Goal: Task Accomplishment & Management: Complete application form

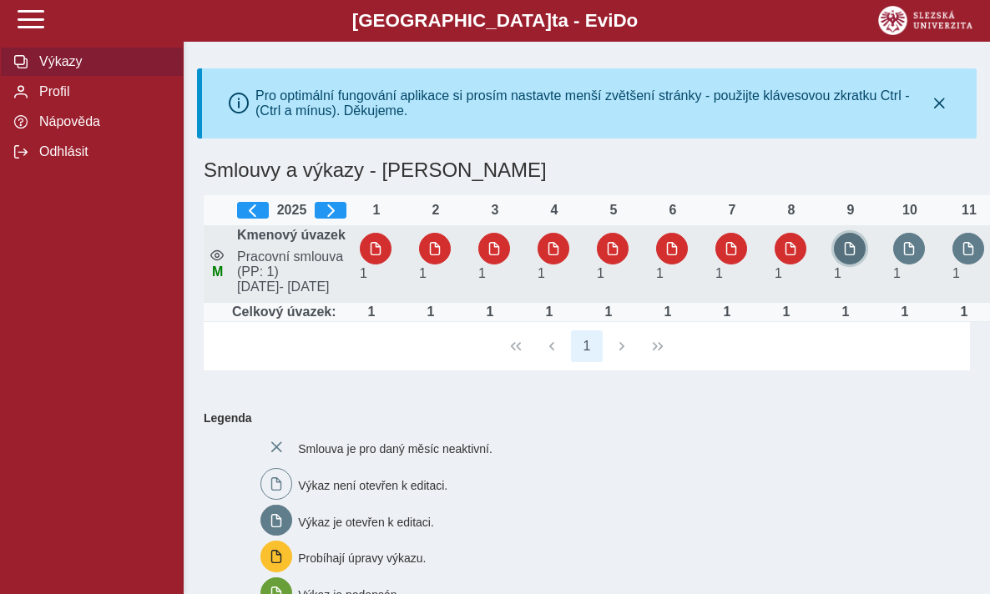
click at [845, 255] on span "button" at bounding box center [849, 248] width 13 height 13
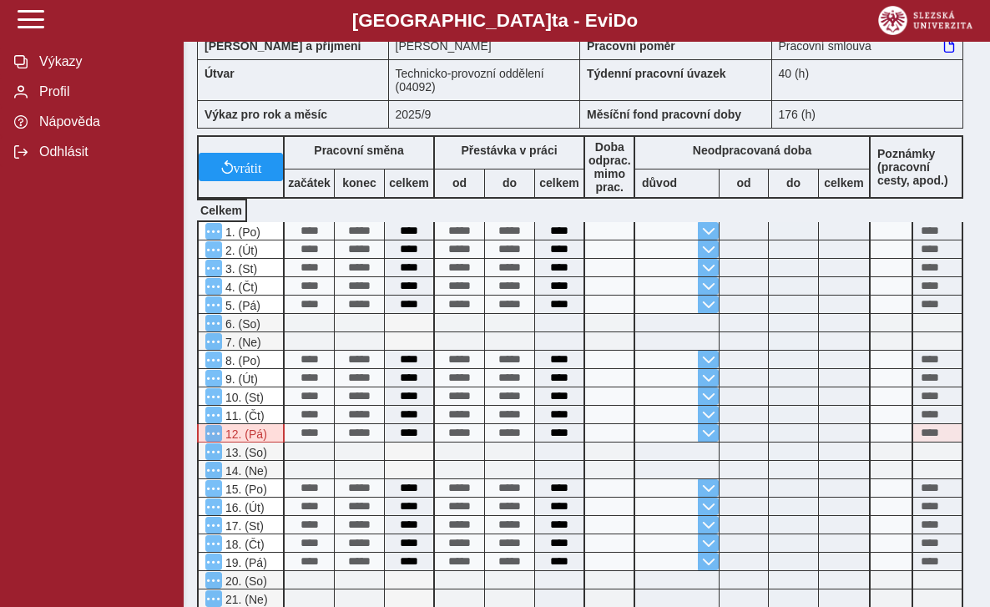
scroll to position [83, 0]
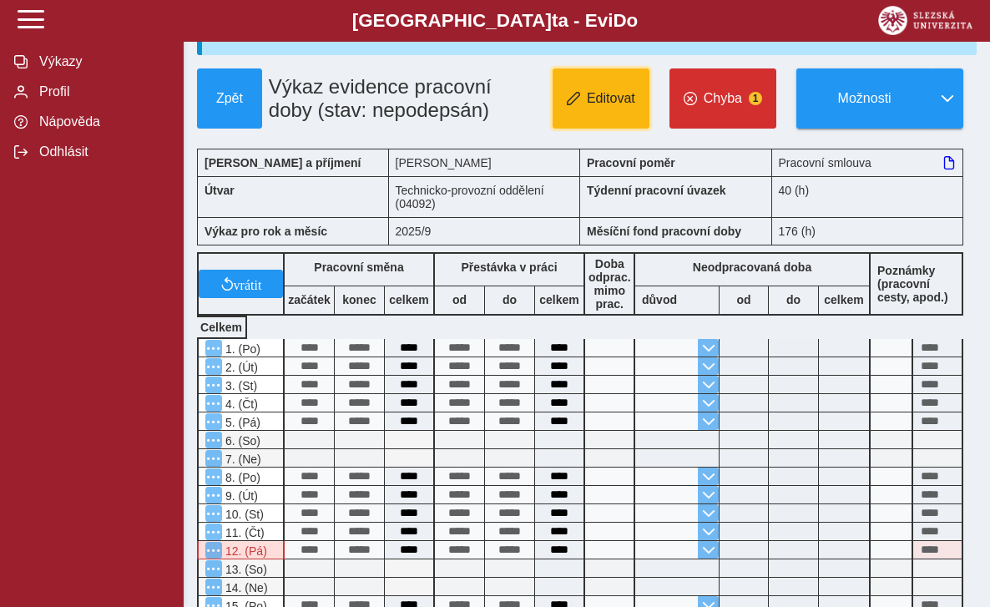
click at [607, 117] on button "Editovat" at bounding box center [600, 98] width 97 height 60
type input "**********"
type input "****"
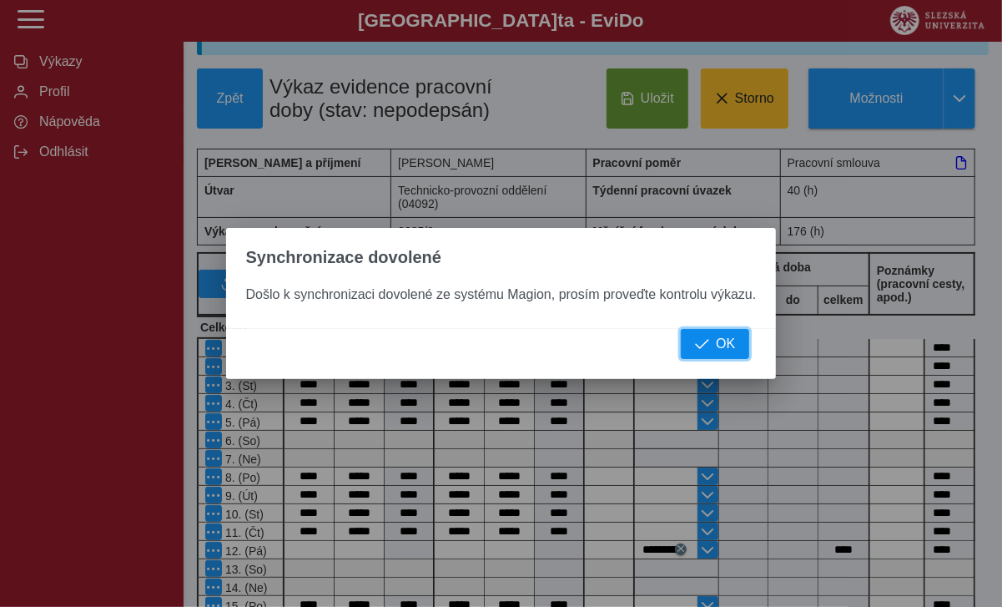
click at [717, 351] on span "OK" at bounding box center [725, 343] width 19 height 15
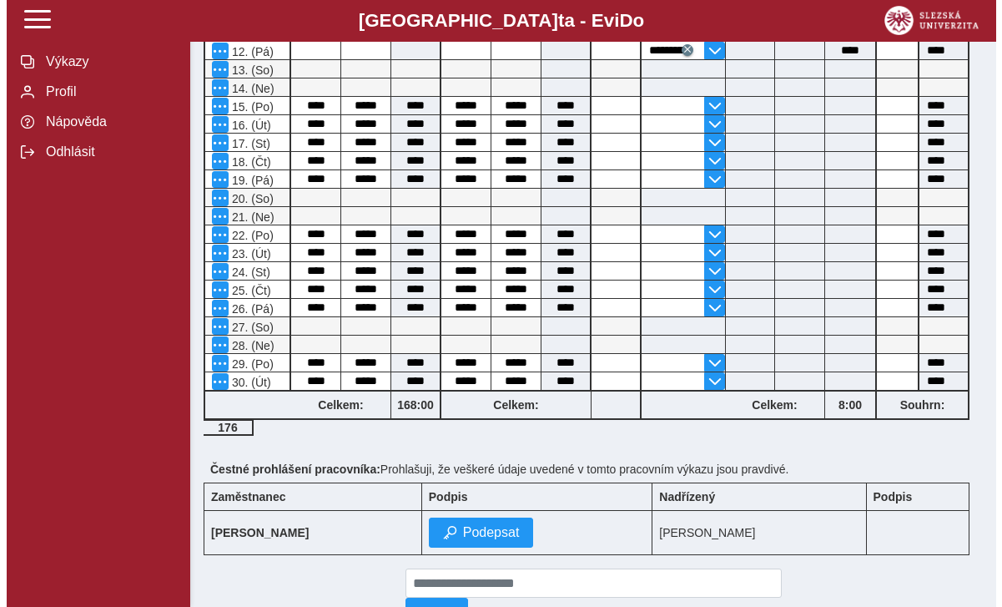
scroll to position [584, 0]
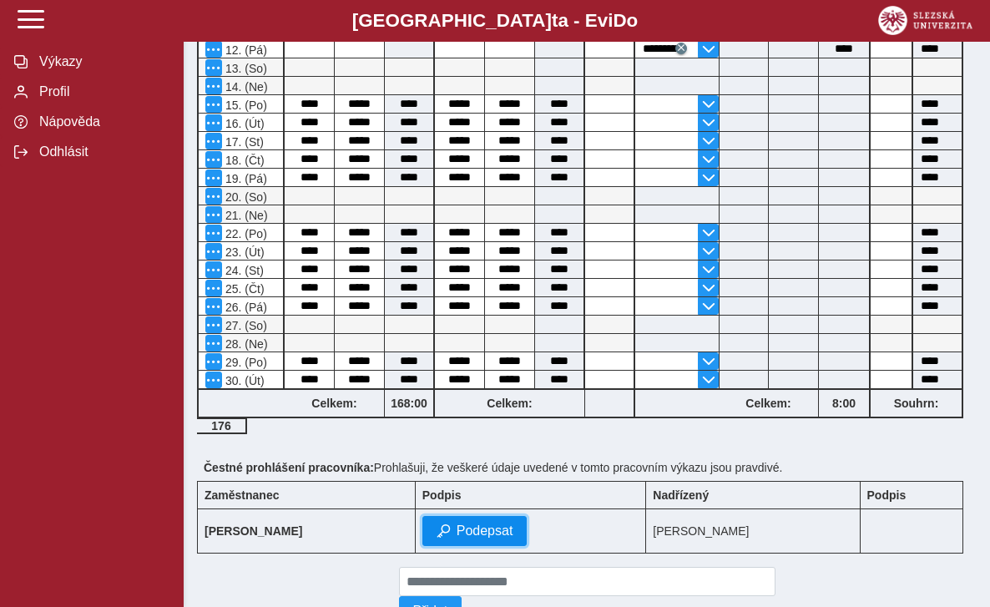
click at [456, 528] on span "Podepsat" at bounding box center [484, 530] width 57 height 15
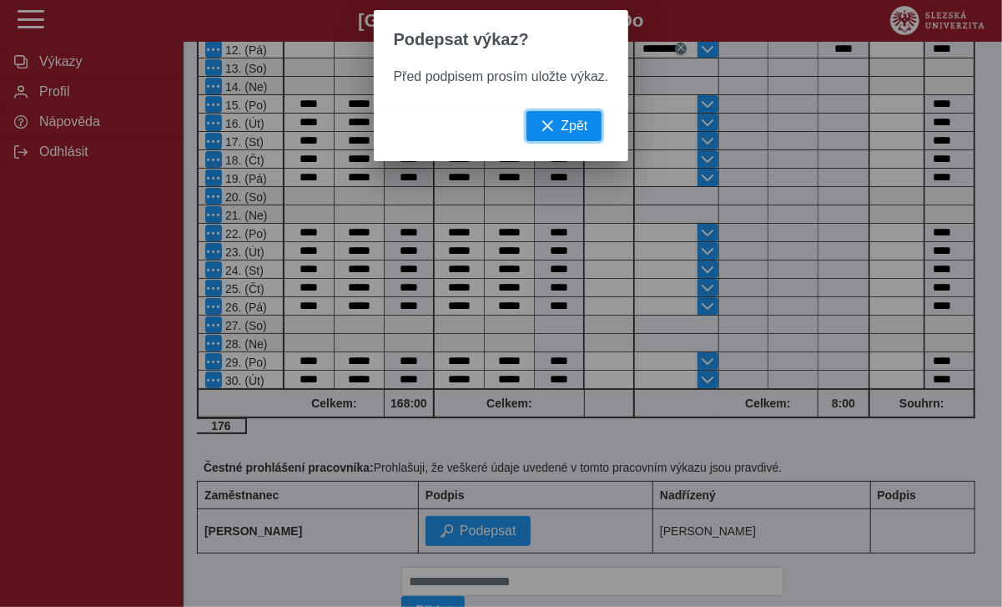
click at [579, 133] on span "Zpět" at bounding box center [574, 125] width 27 height 15
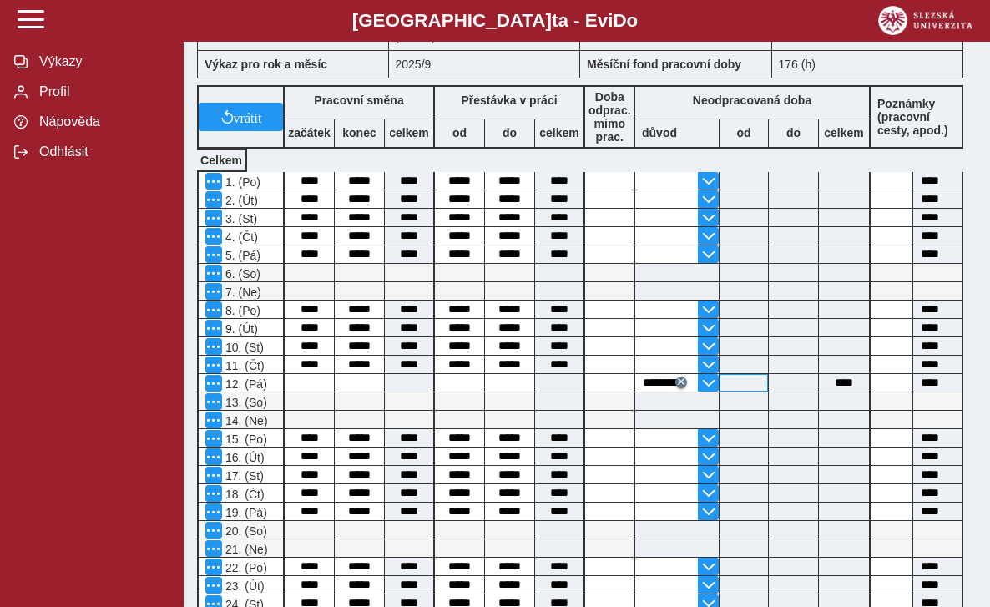
scroll to position [0, 0]
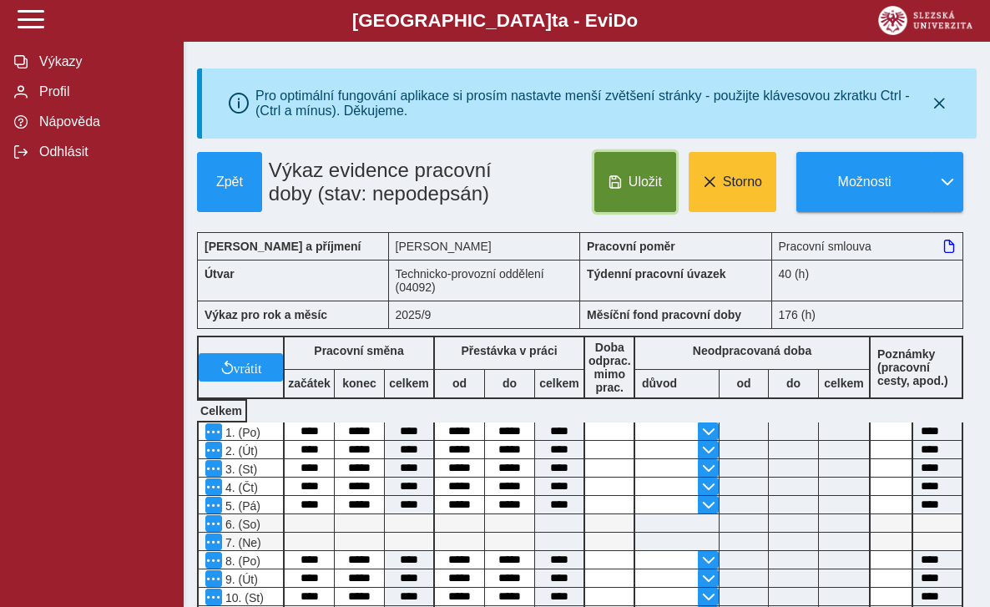
click at [638, 186] on span "Uložit" at bounding box center [644, 181] width 33 height 15
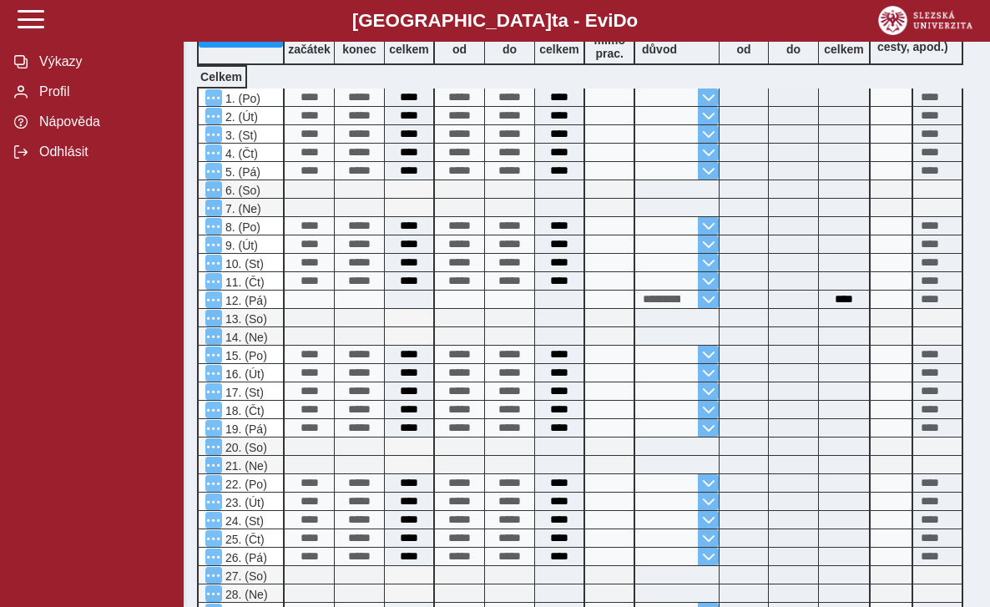
scroll to position [645, 0]
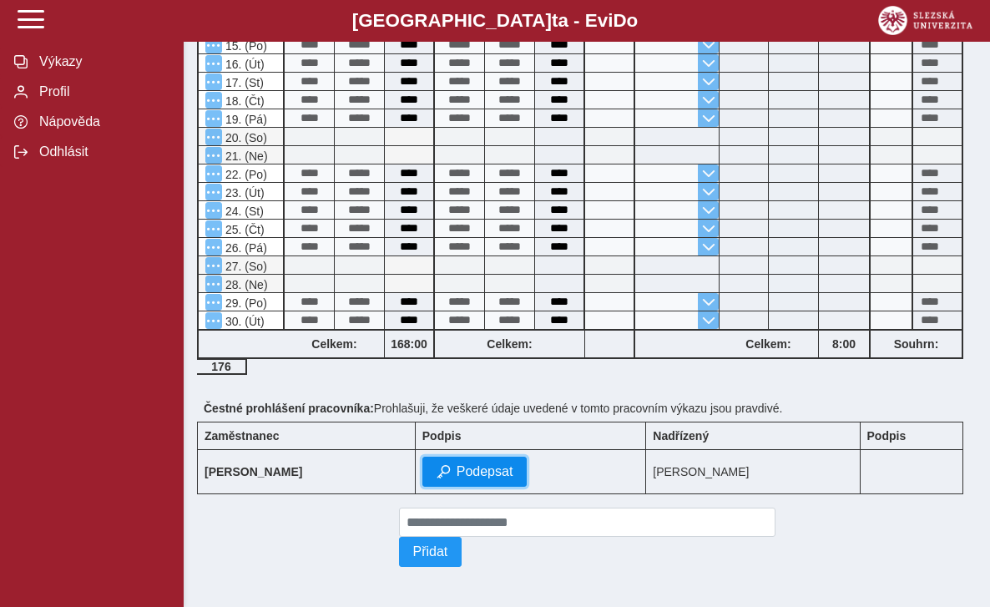
click at [484, 466] on button "Podepsat" at bounding box center [474, 471] width 105 height 30
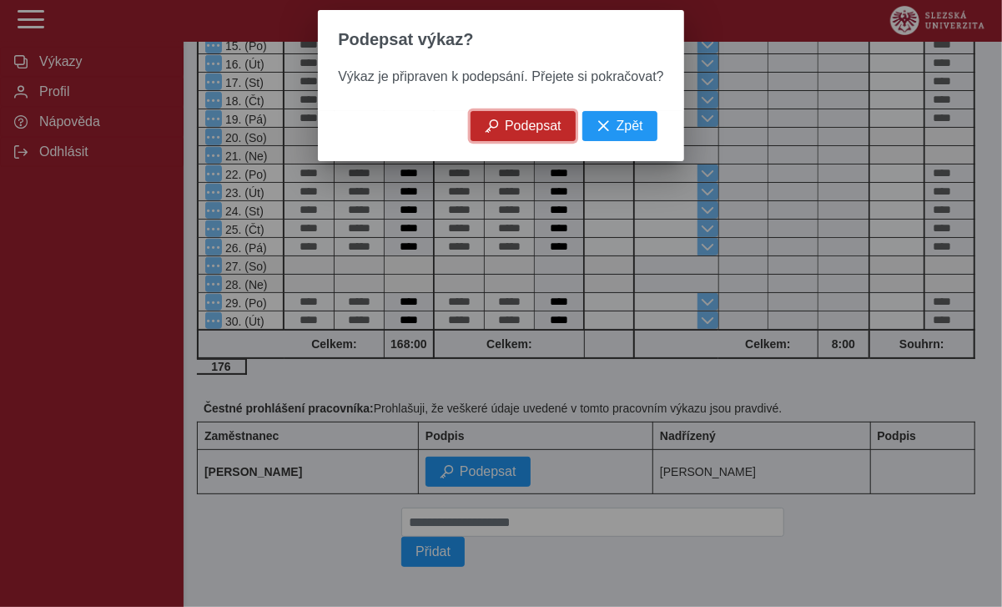
click at [517, 141] on button "Podepsat" at bounding box center [523, 126] width 105 height 30
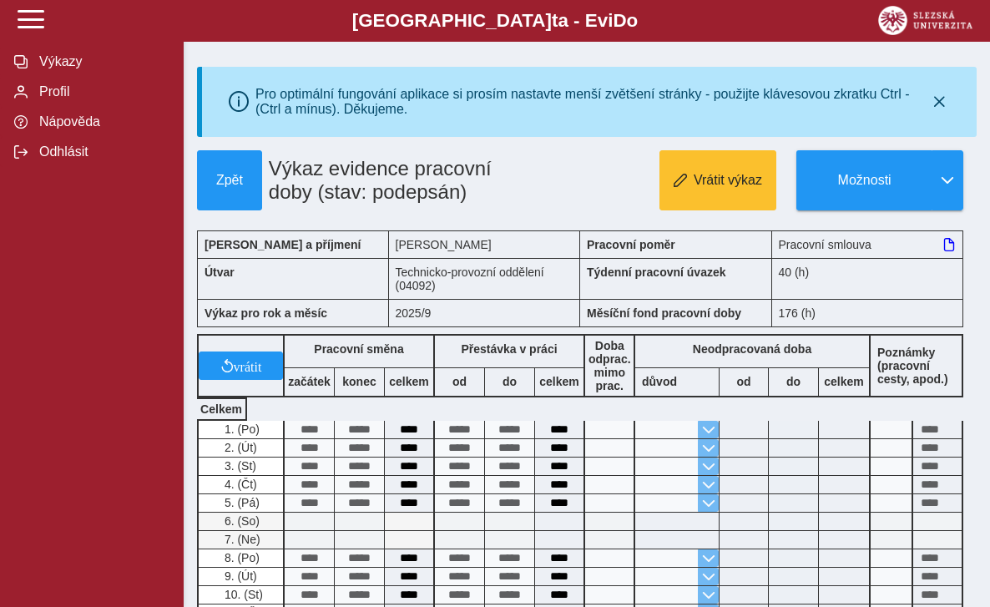
scroll to position [0, 0]
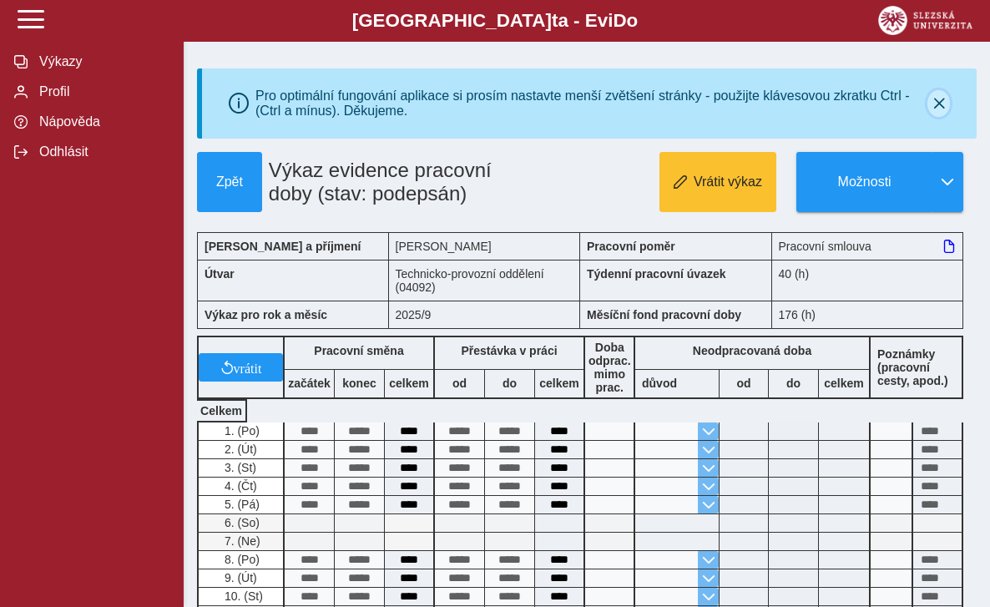
click at [938, 99] on icon "button" at bounding box center [938, 103] width 13 height 13
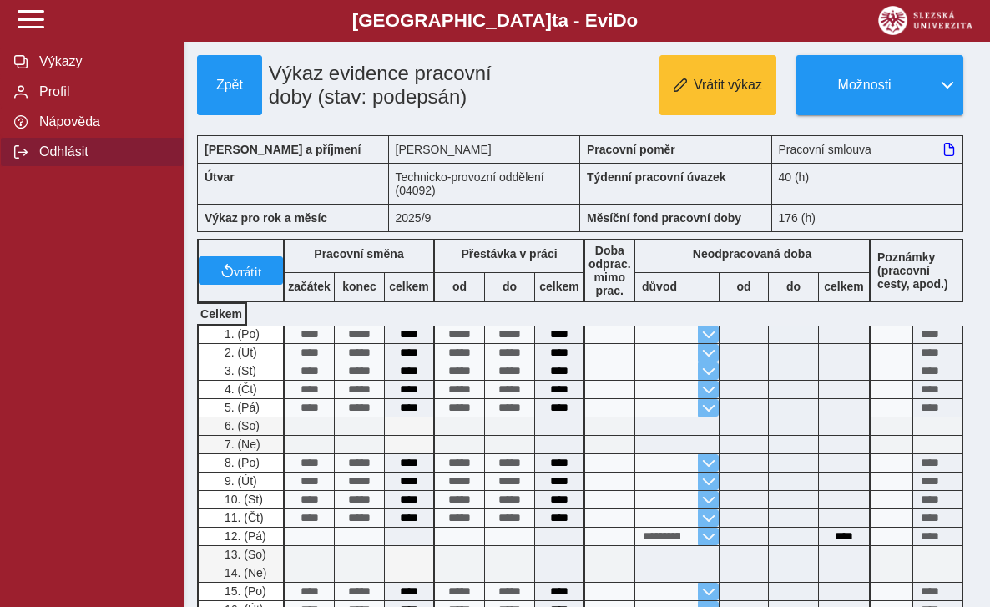
click at [50, 159] on span "Odhlásit" at bounding box center [101, 151] width 135 height 15
